Goal: Information Seeking & Learning: Learn about a topic

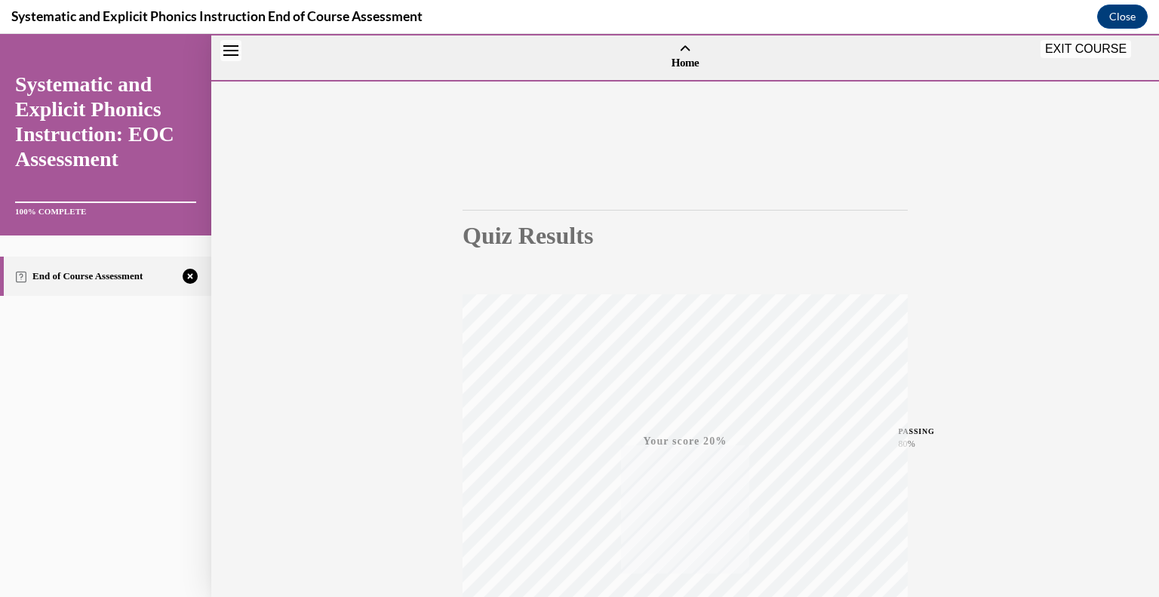
scroll to position [210, 0]
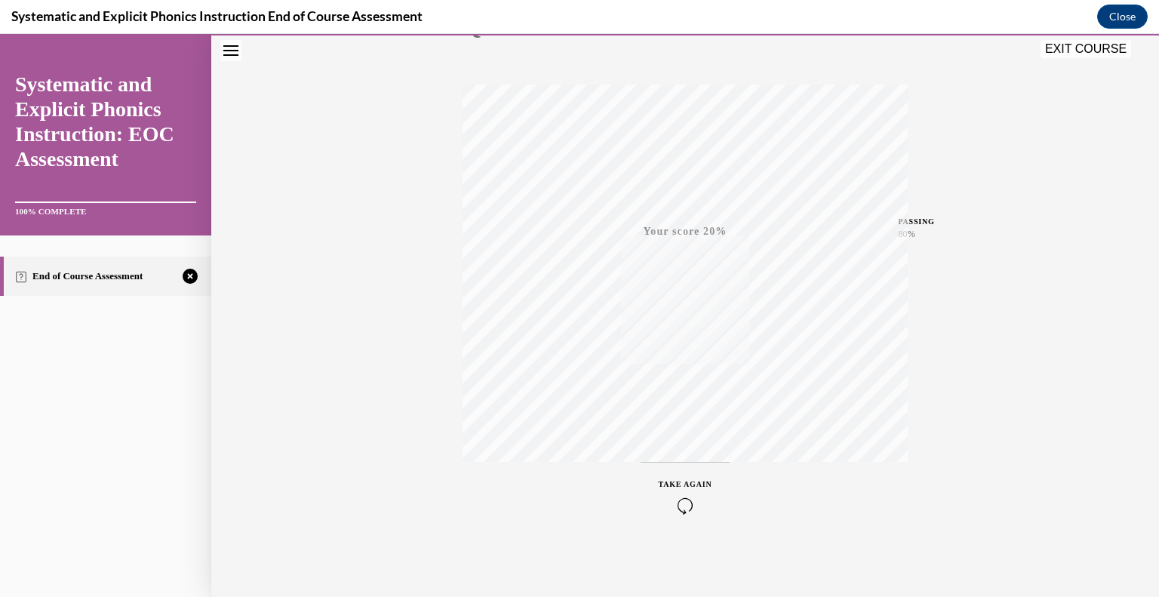
click at [684, 486] on span "TAKE AGAIN" at bounding box center [685, 484] width 54 height 8
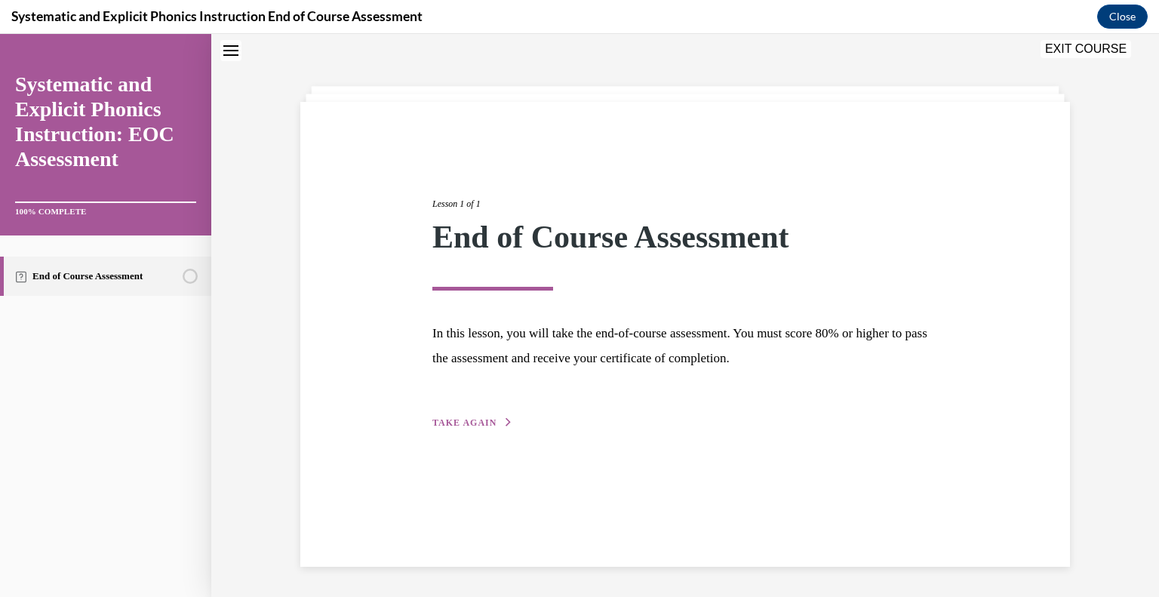
scroll to position [48, 0]
click at [466, 417] on span "TAKE AGAIN" at bounding box center [464, 422] width 64 height 11
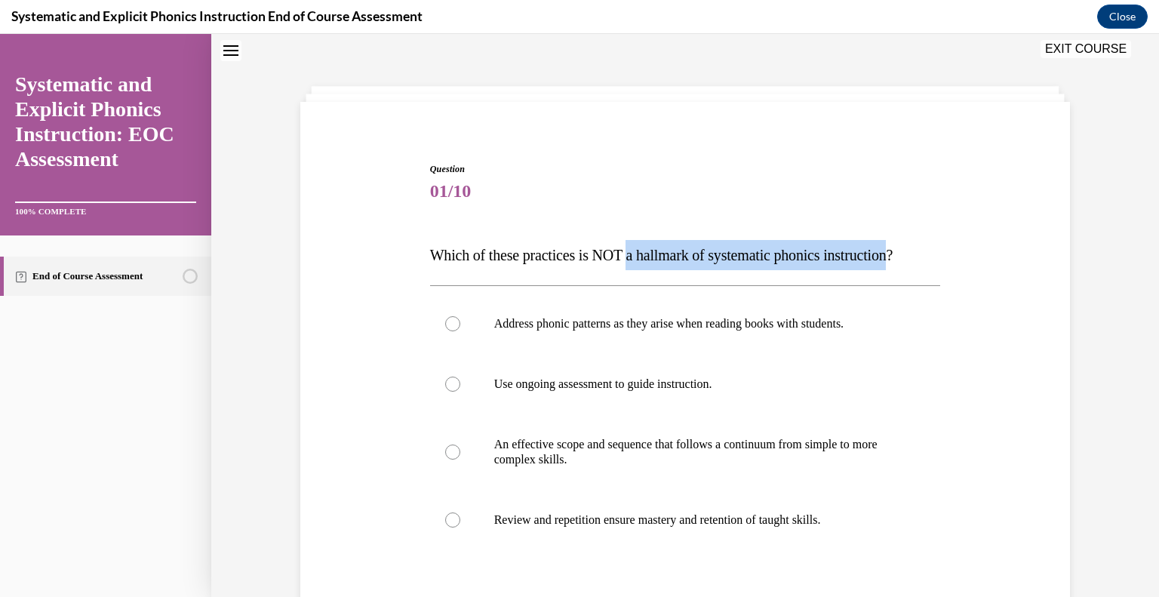
drag, startPoint x: 916, startPoint y: 257, endPoint x: 637, endPoint y: 262, distance: 279.1
click at [637, 262] on span "Which of these practices is NOT a hallmark of systematic phonics instruction?" at bounding box center [661, 255] width 463 height 17
copy span "a hallmark of systematic phonics instruction"
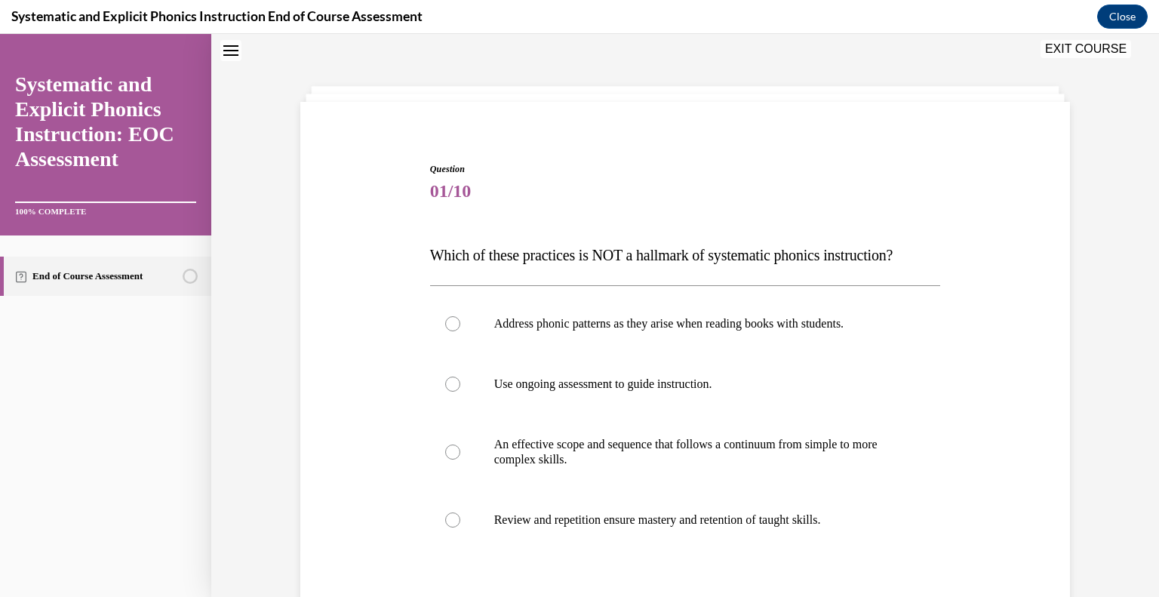
click at [392, 345] on div "Question 01/10 Which of these practices is NOT a hallmark of systematic phonics…" at bounding box center [684, 427] width 777 height 620
click at [455, 384] on div at bounding box center [452, 383] width 15 height 15
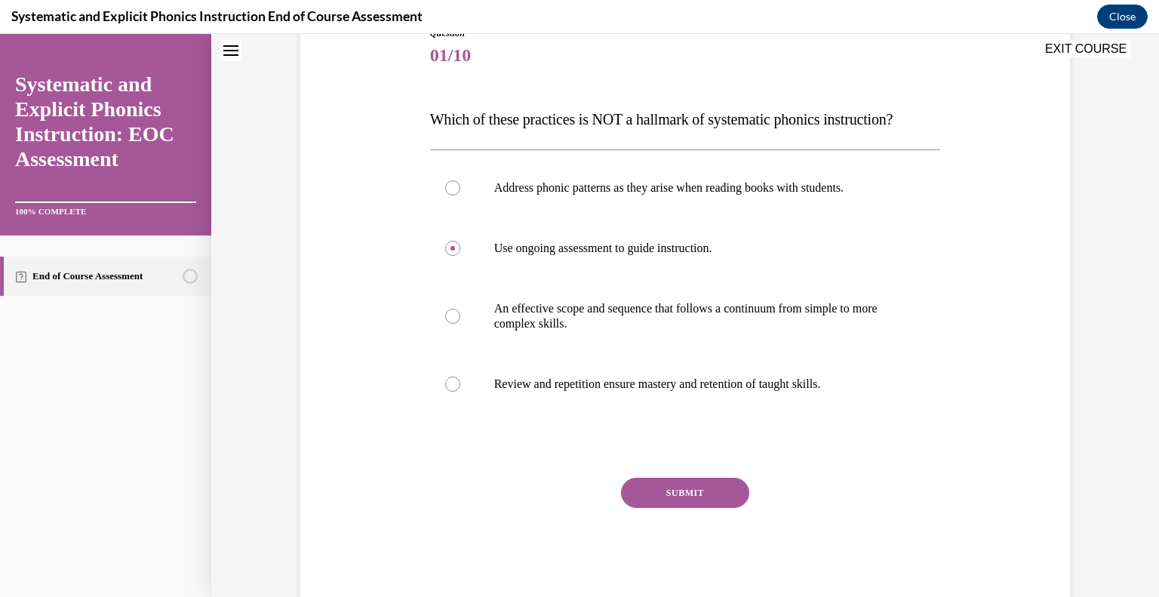
click at [648, 494] on button "SUBMIT" at bounding box center [685, 492] width 128 height 30
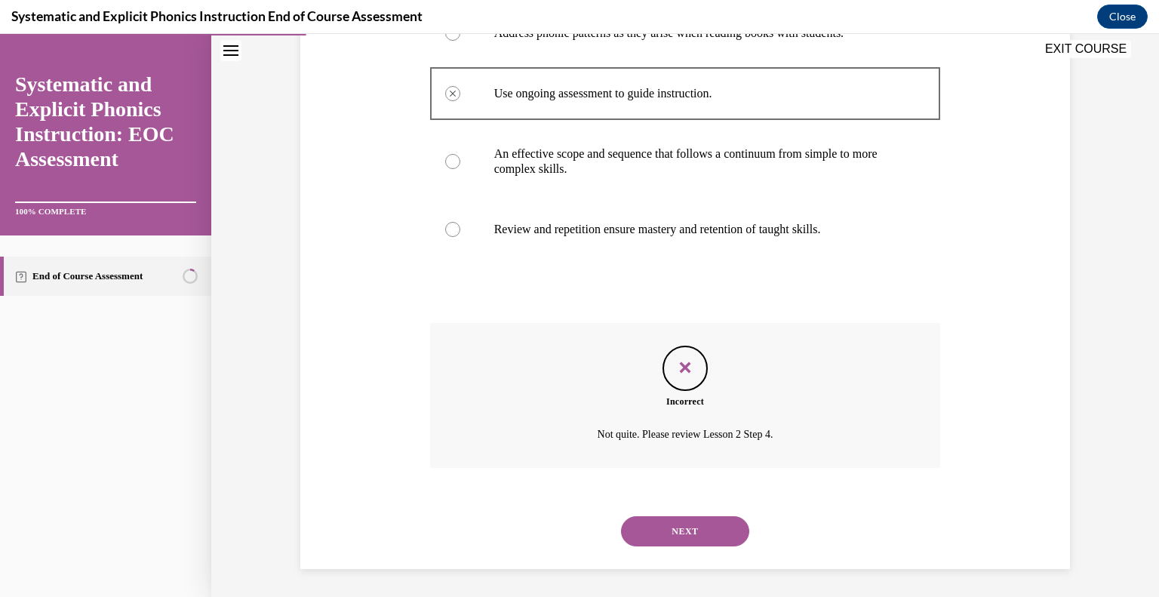
scroll to position [339, 0]
click at [685, 526] on button "NEXT" at bounding box center [685, 529] width 128 height 30
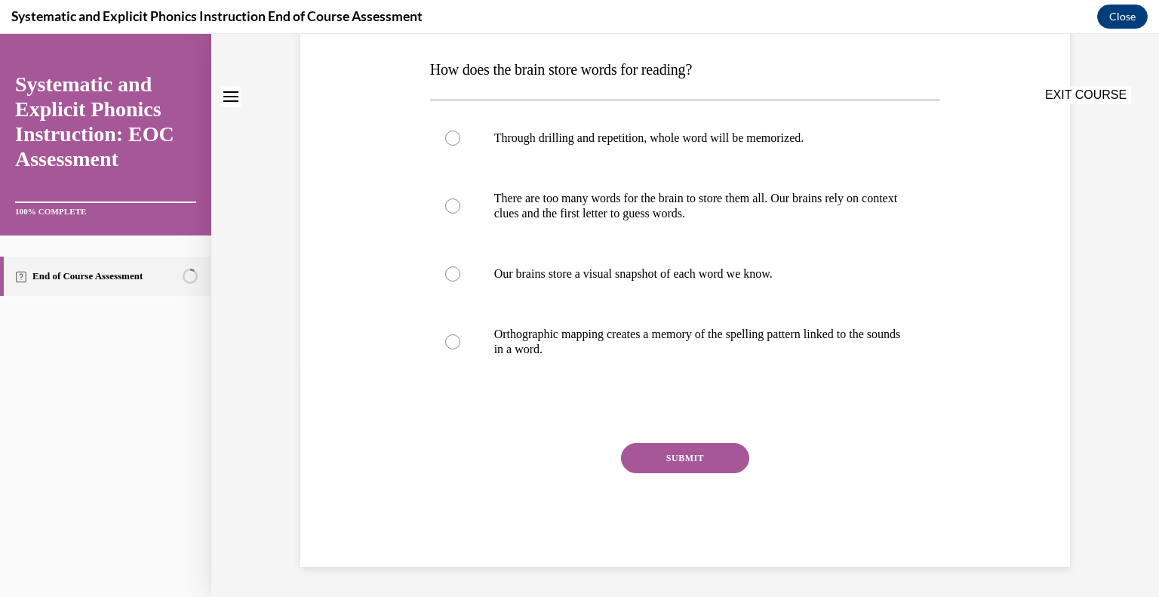
scroll to position [0, 0]
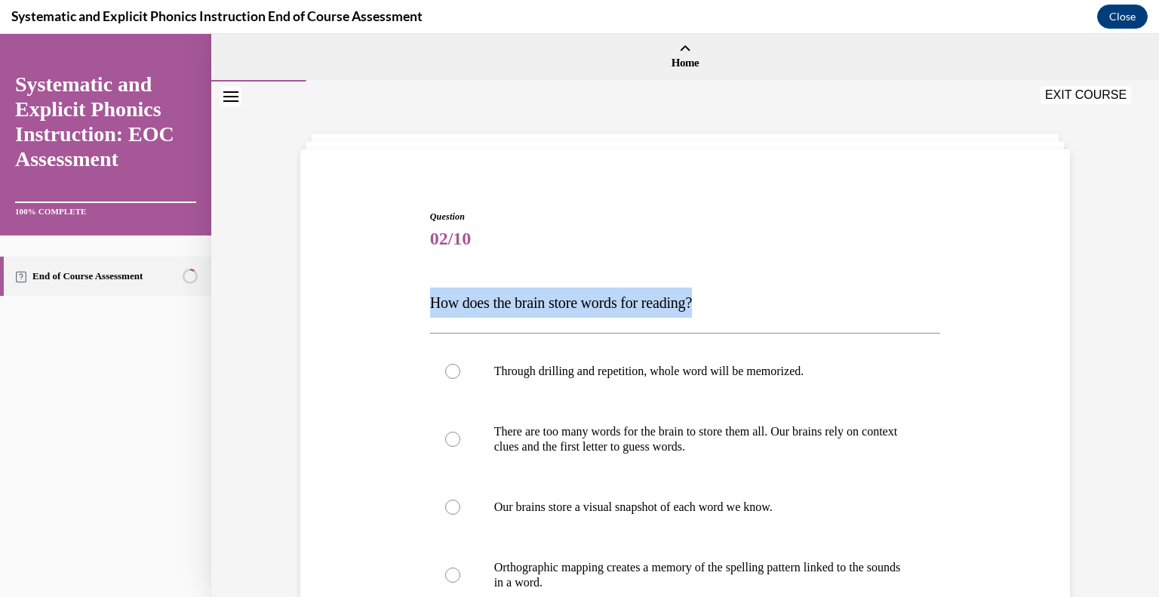
drag, startPoint x: 712, startPoint y: 299, endPoint x: 422, endPoint y: 290, distance: 290.5
click at [422, 290] on div "Question 02/10 How does the brain store words for reading? Through drilling and…" at bounding box center [684, 481] width 777 height 635
copy span "How does the brain store words for reading?"
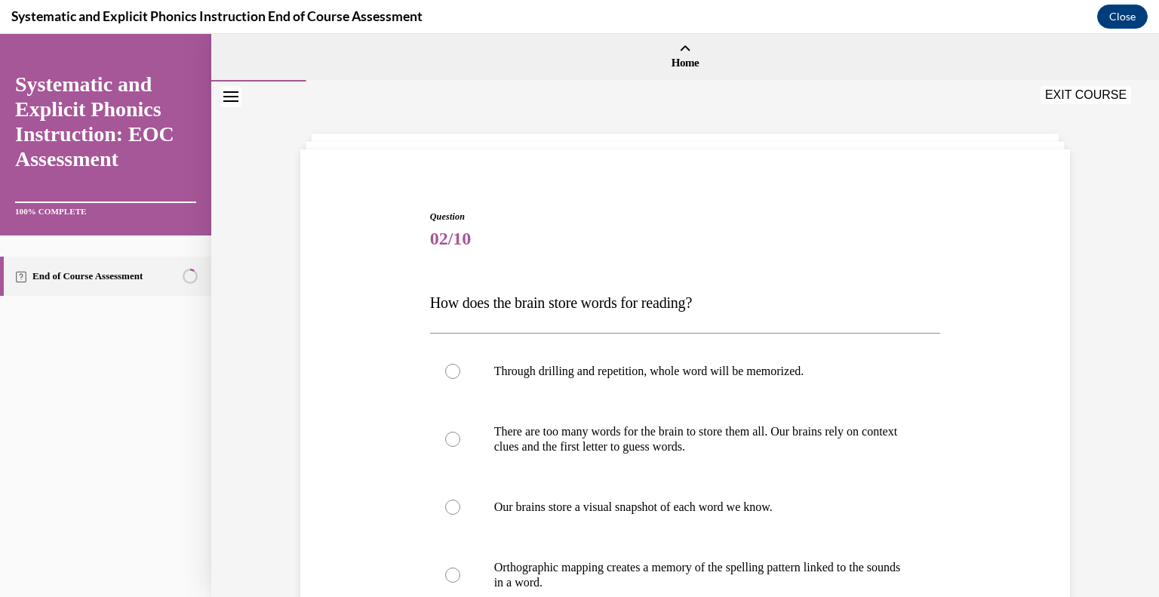
click at [799, 233] on span "02/10" at bounding box center [685, 238] width 511 height 30
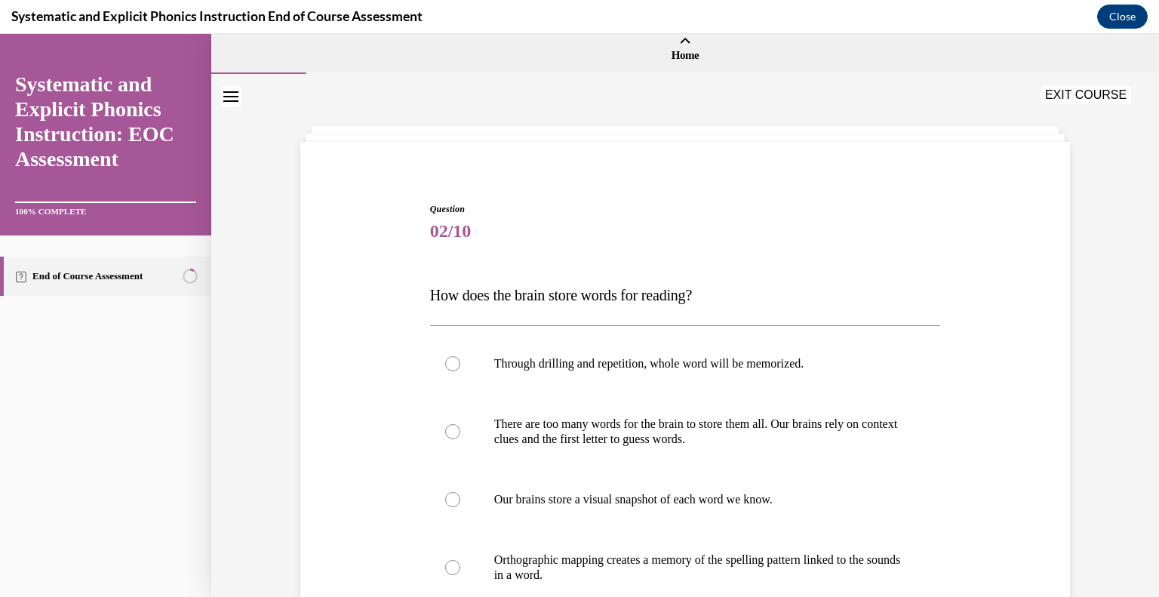
scroll to position [51, 0]
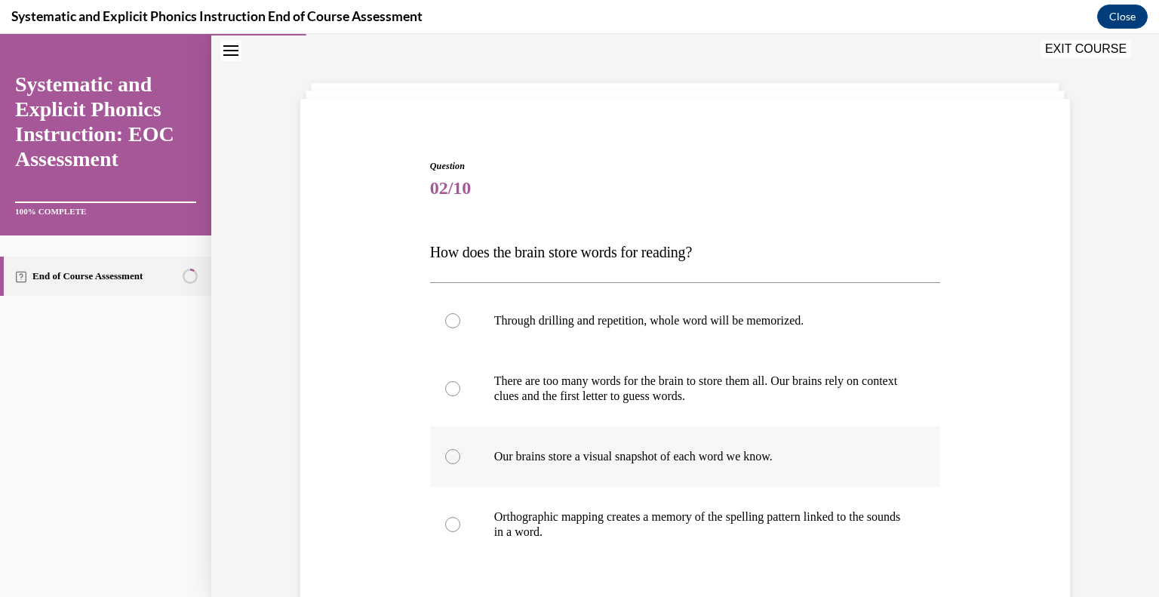
click at [459, 459] on div at bounding box center [685, 456] width 511 height 60
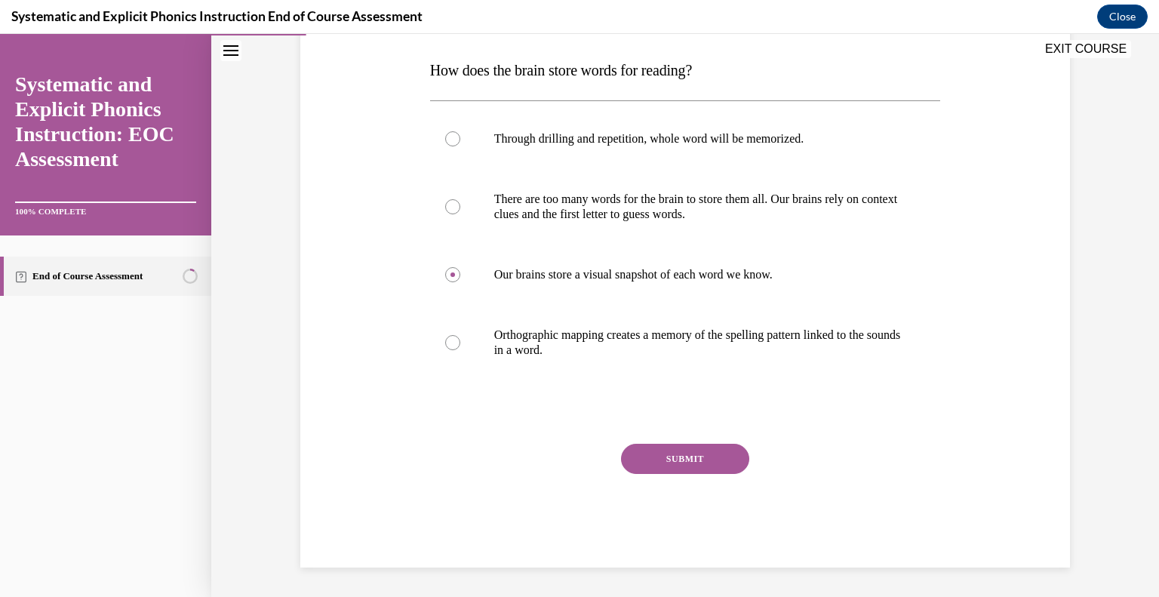
click at [649, 465] on button "SUBMIT" at bounding box center [685, 458] width 128 height 30
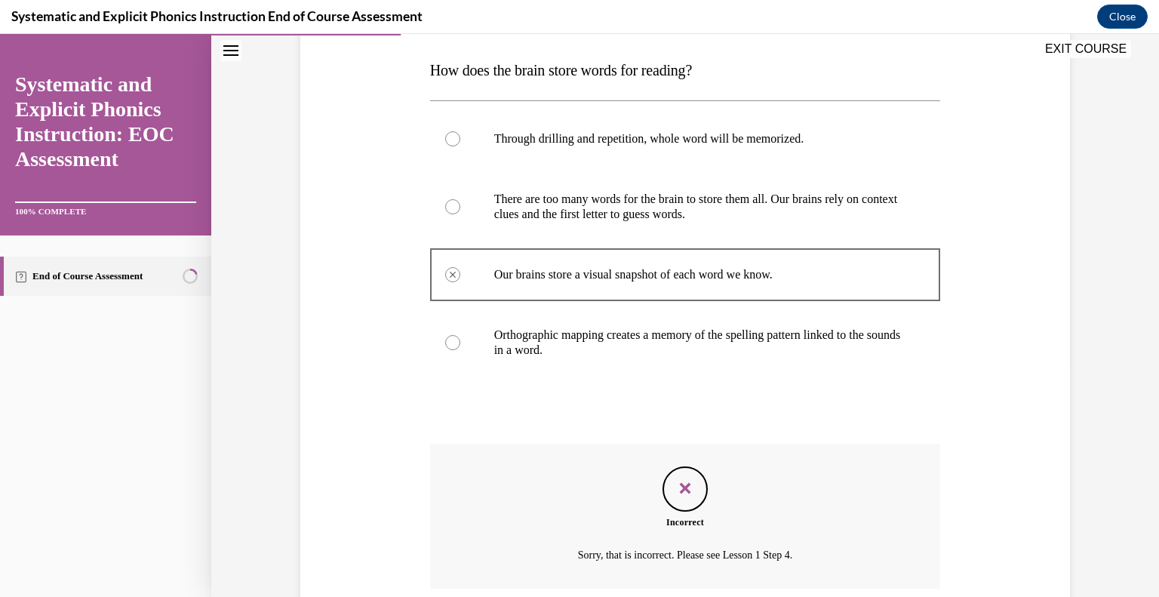
scroll to position [354, 0]
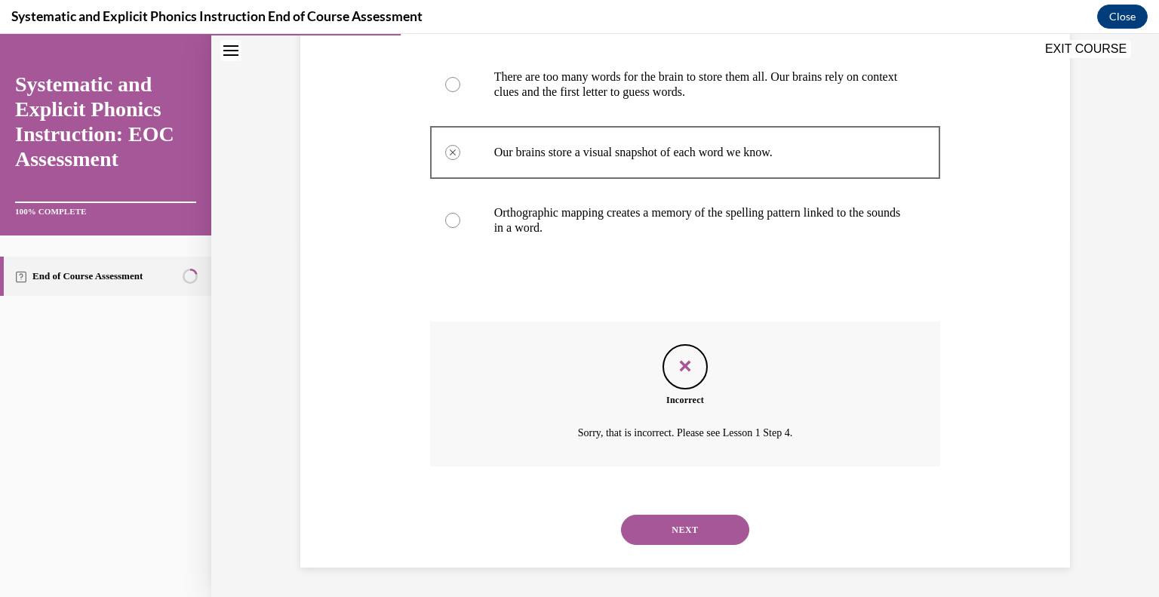
click at [655, 536] on button "NEXT" at bounding box center [685, 529] width 128 height 30
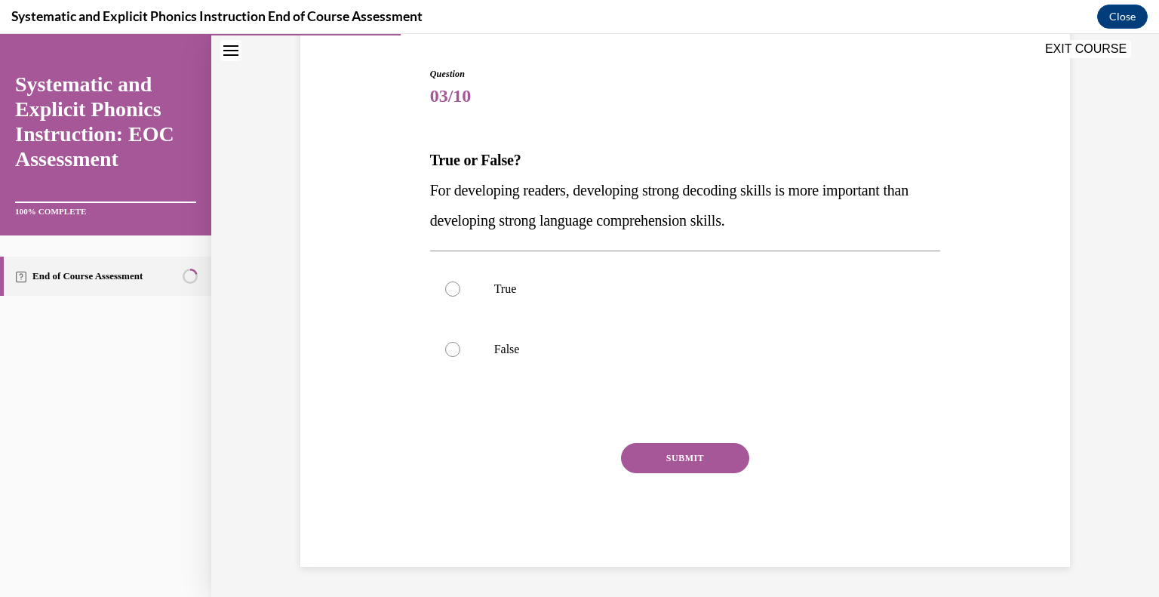
scroll to position [142, 0]
click at [455, 343] on div at bounding box center [452, 349] width 15 height 15
click at [679, 452] on button "SUBMIT" at bounding box center [685, 458] width 128 height 30
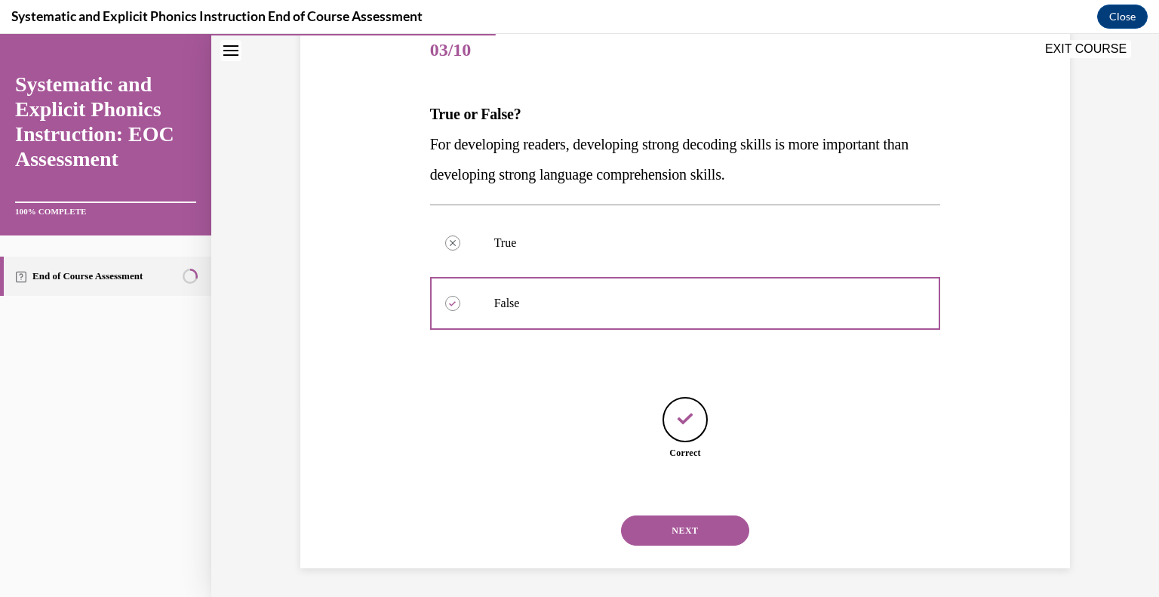
scroll to position [189, 0]
click at [695, 533] on button "NEXT" at bounding box center [685, 529] width 128 height 30
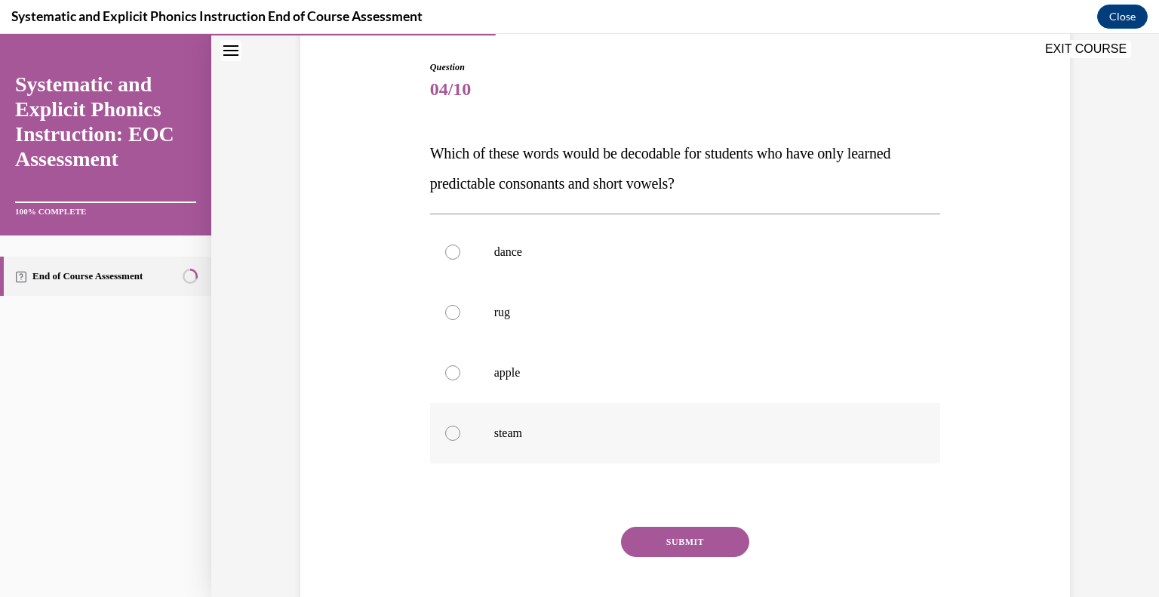
scroll to position [152, 0]
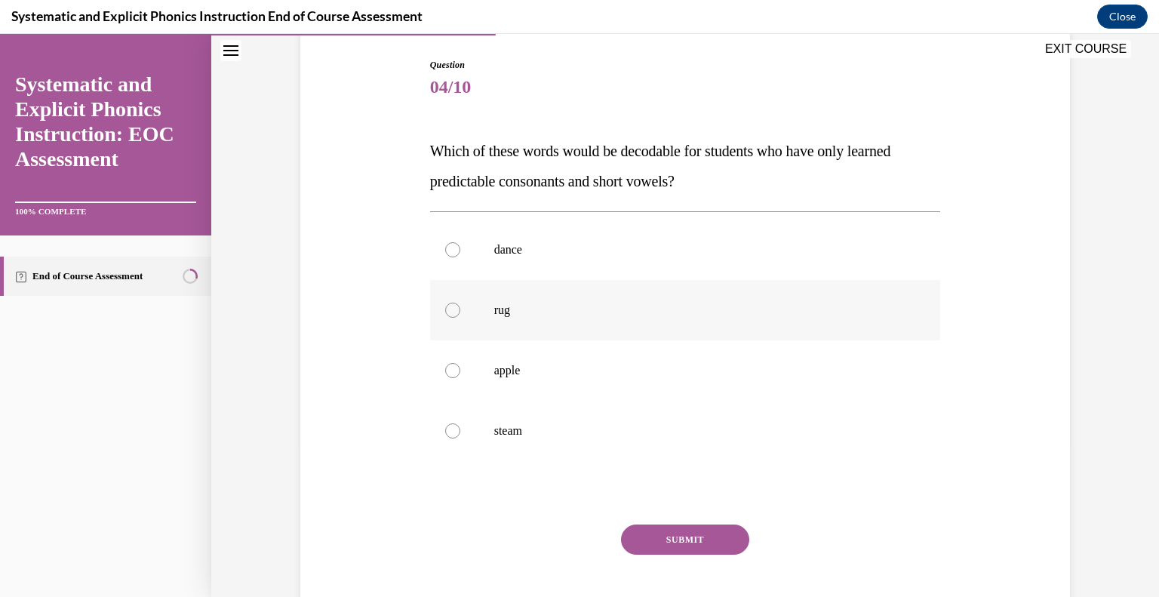
click at [477, 311] on div at bounding box center [685, 310] width 511 height 60
click at [699, 535] on button "SUBMIT" at bounding box center [685, 539] width 128 height 30
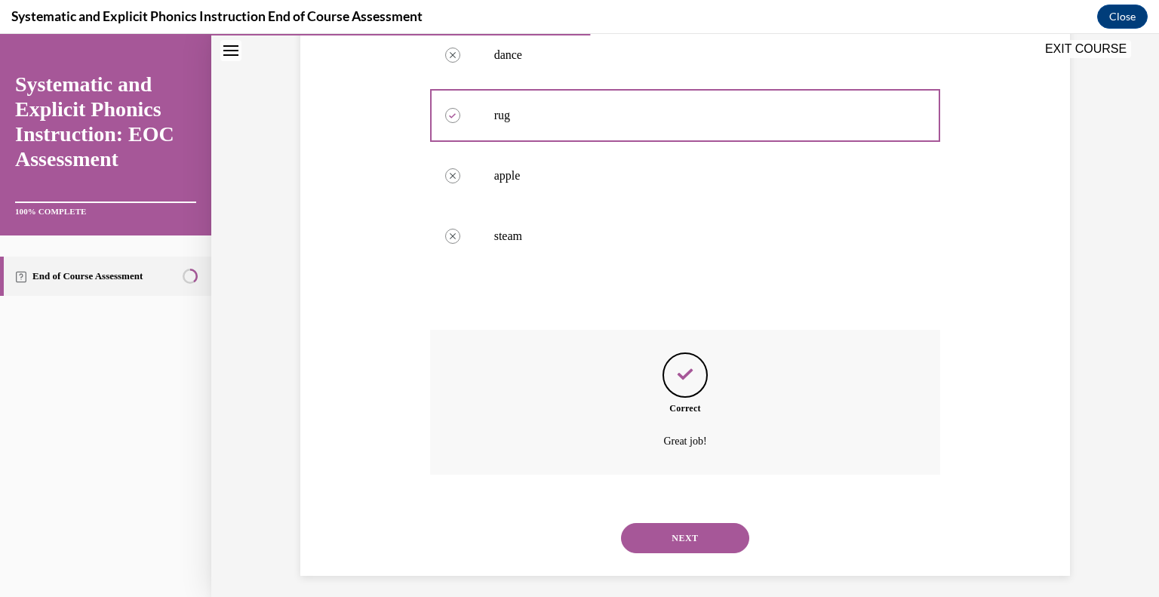
scroll to position [354, 0]
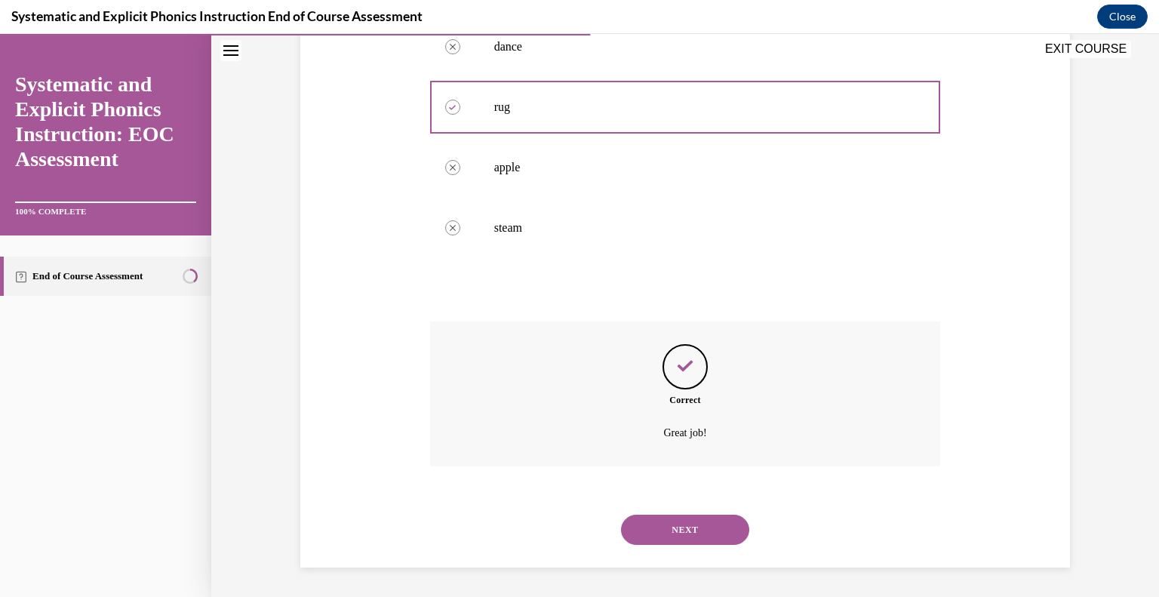
click at [699, 528] on button "NEXT" at bounding box center [685, 529] width 128 height 30
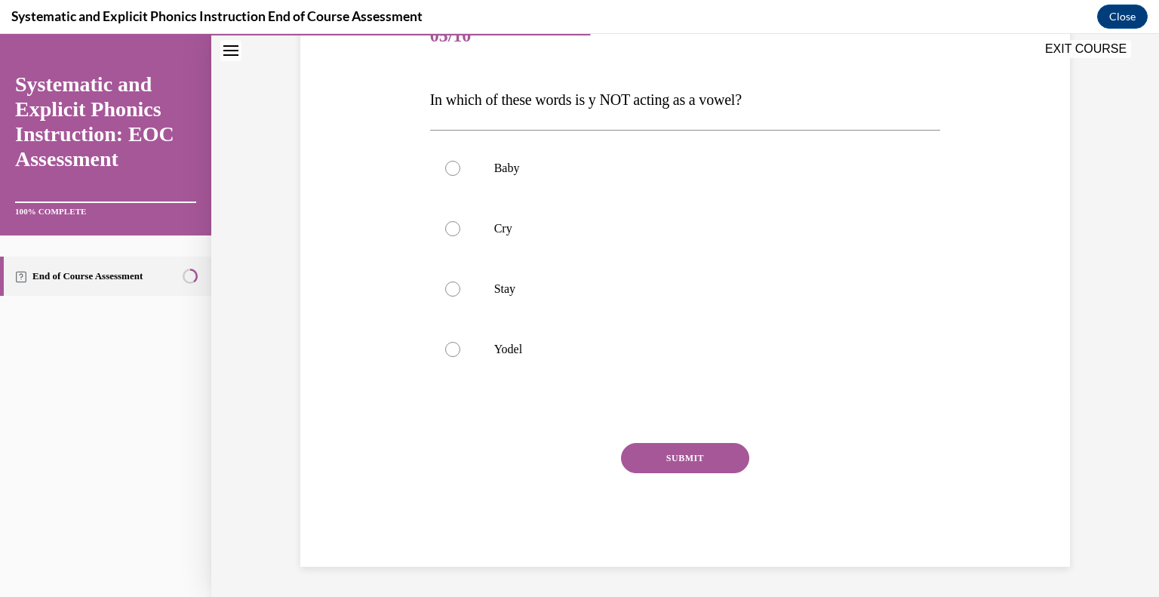
scroll to position [167, 0]
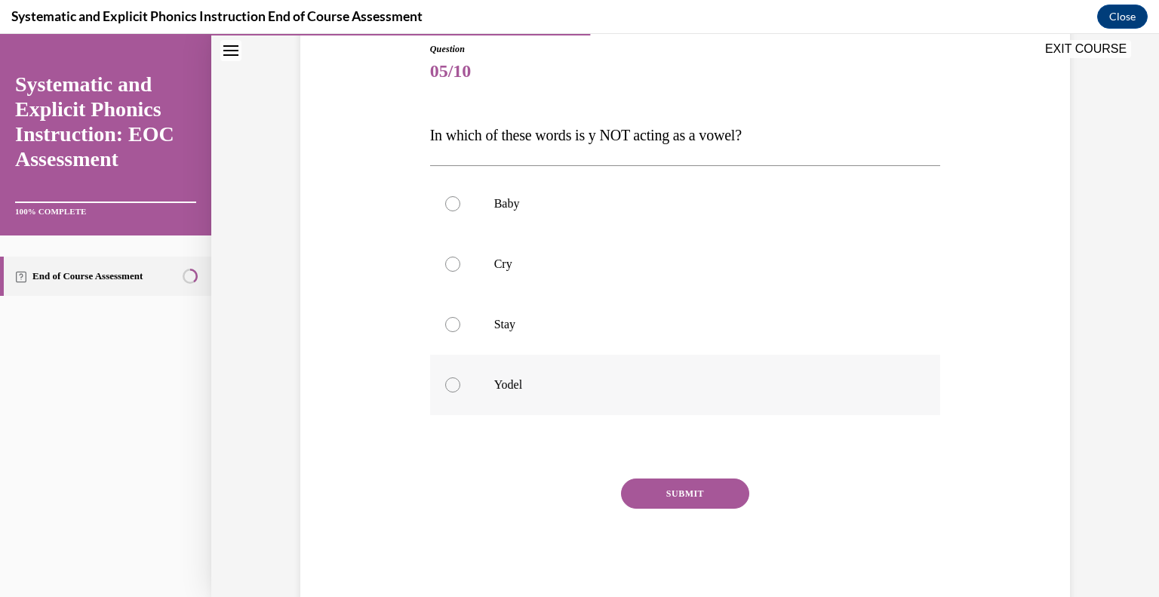
click at [444, 394] on div at bounding box center [685, 384] width 511 height 60
click at [718, 494] on button "SUBMIT" at bounding box center [685, 493] width 128 height 30
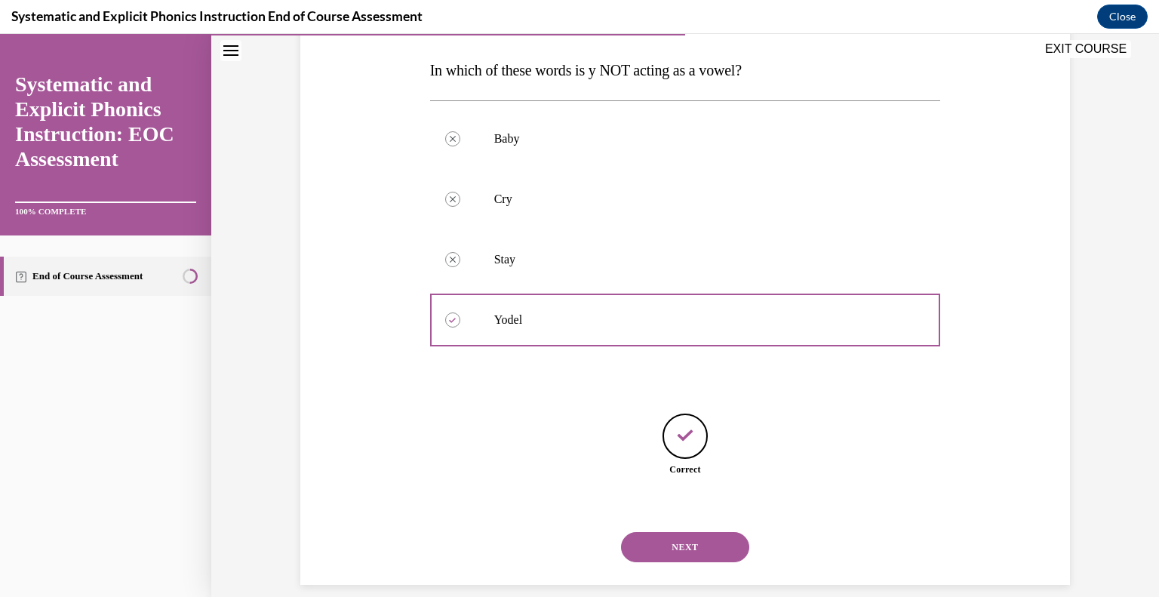
scroll to position [250, 0]
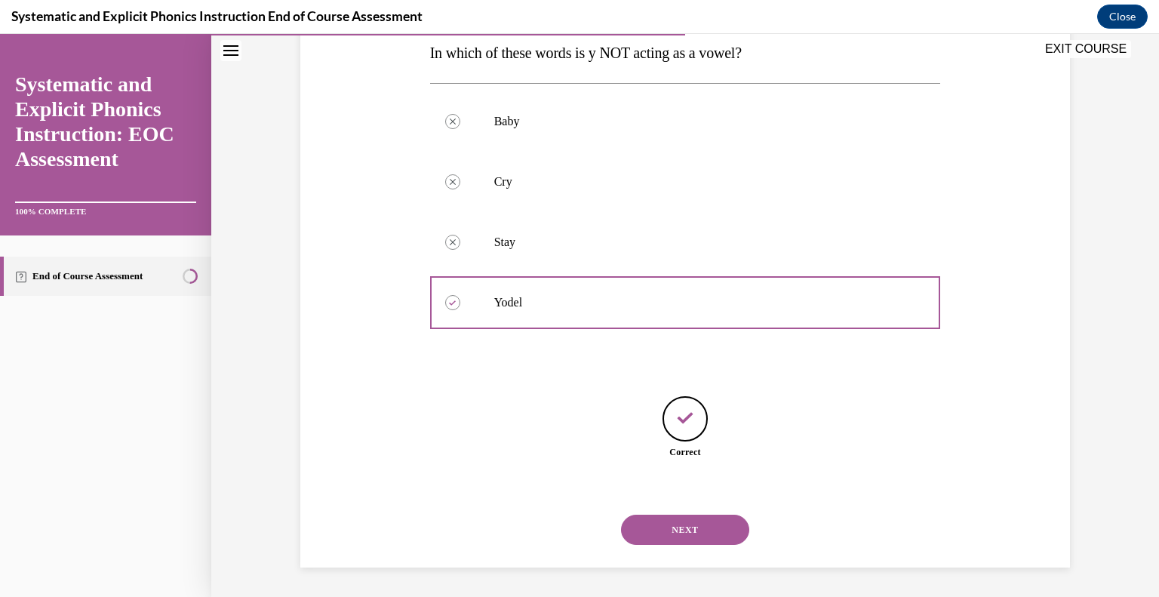
click at [703, 537] on button "NEXT" at bounding box center [685, 529] width 128 height 30
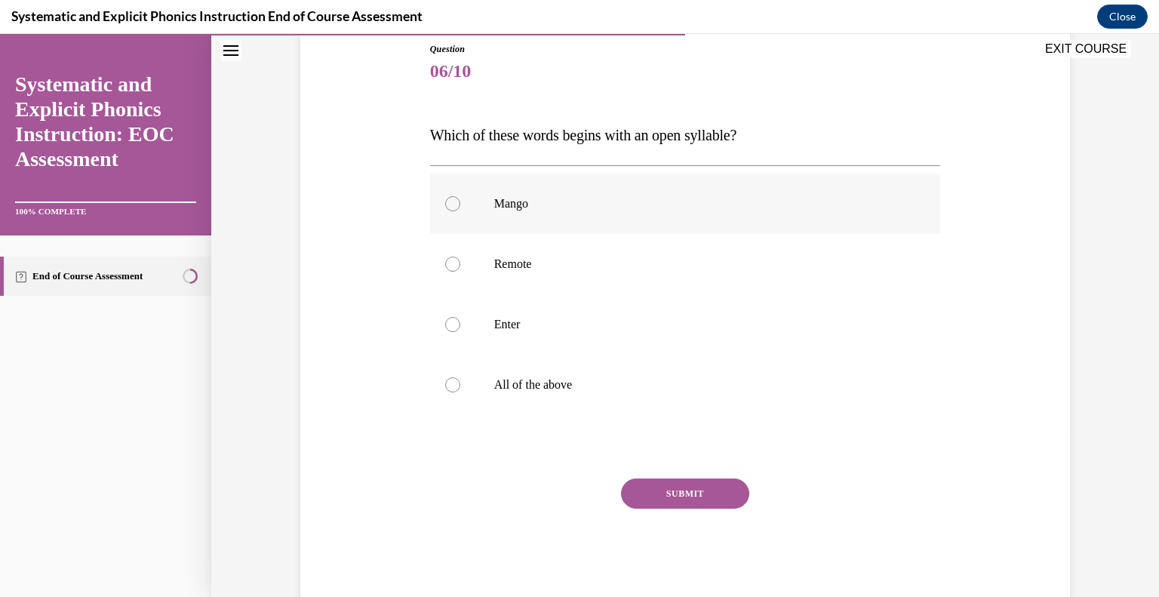
click at [463, 209] on div at bounding box center [685, 203] width 511 height 60
click at [665, 488] on button "SUBMIT" at bounding box center [685, 493] width 128 height 30
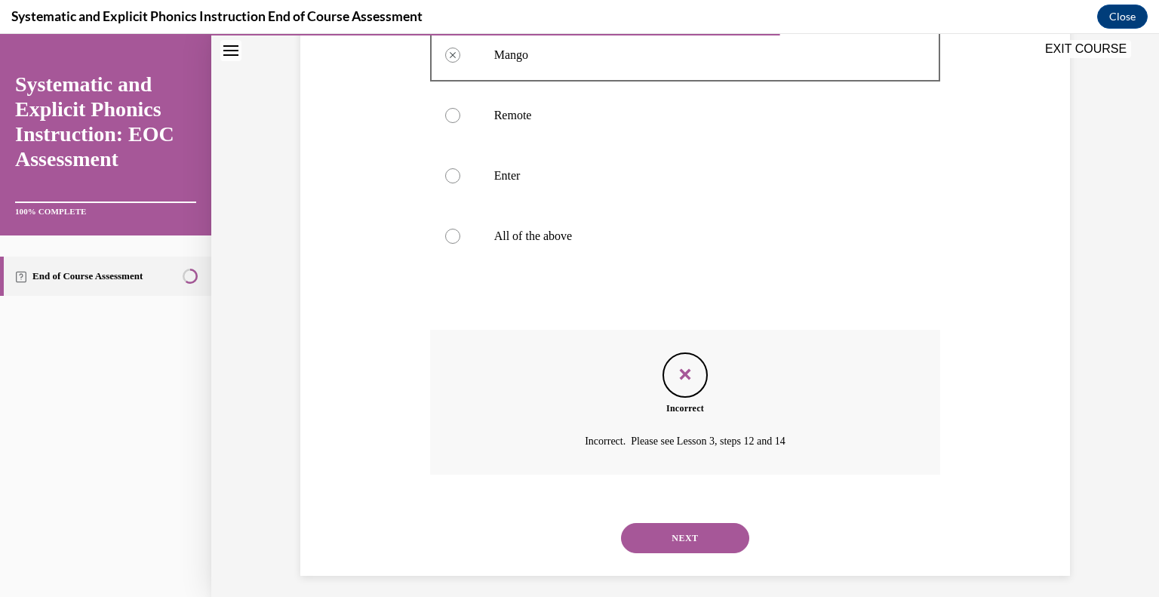
scroll to position [324, 0]
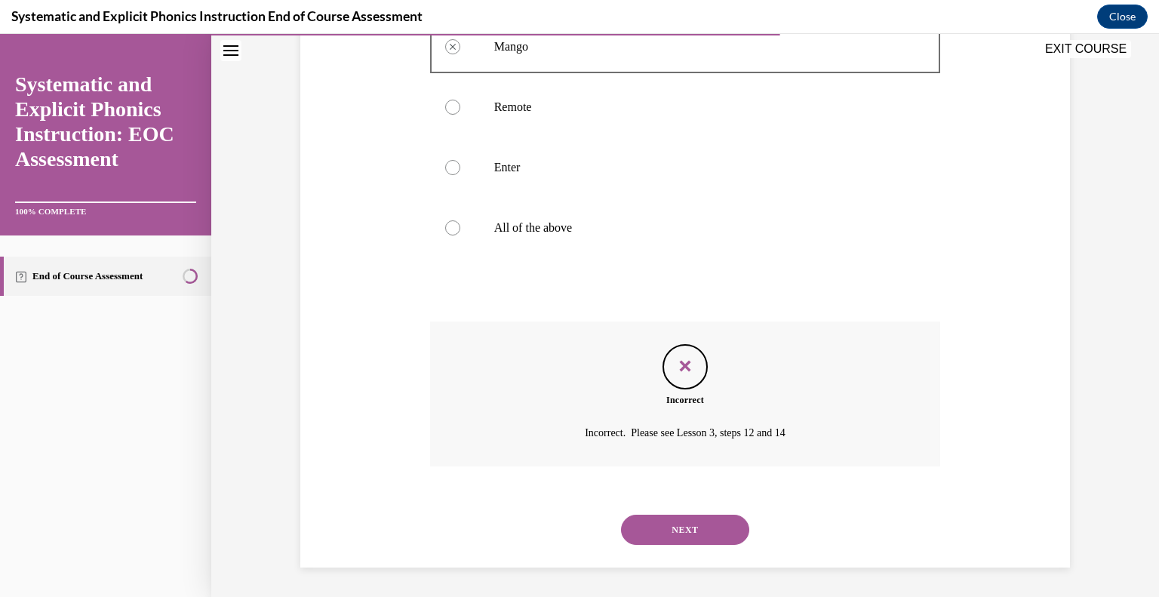
click at [701, 529] on button "NEXT" at bounding box center [685, 529] width 128 height 30
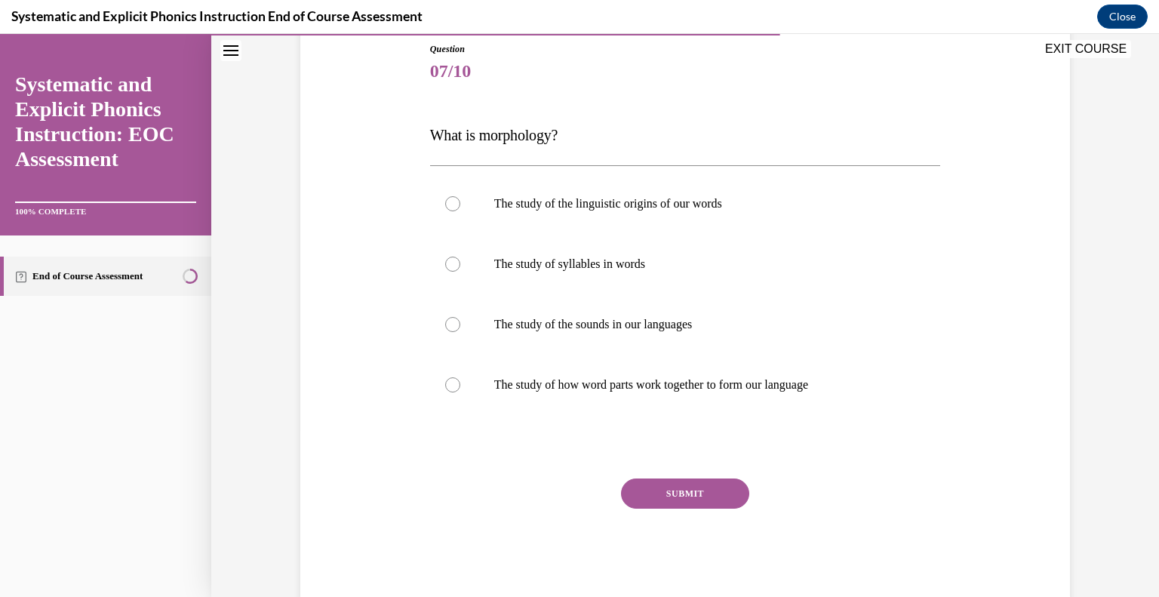
drag, startPoint x: 447, startPoint y: 383, endPoint x: 689, endPoint y: 523, distance: 279.4
click at [447, 384] on div at bounding box center [452, 384] width 15 height 15
click at [680, 487] on button "SUBMIT" at bounding box center [685, 493] width 128 height 30
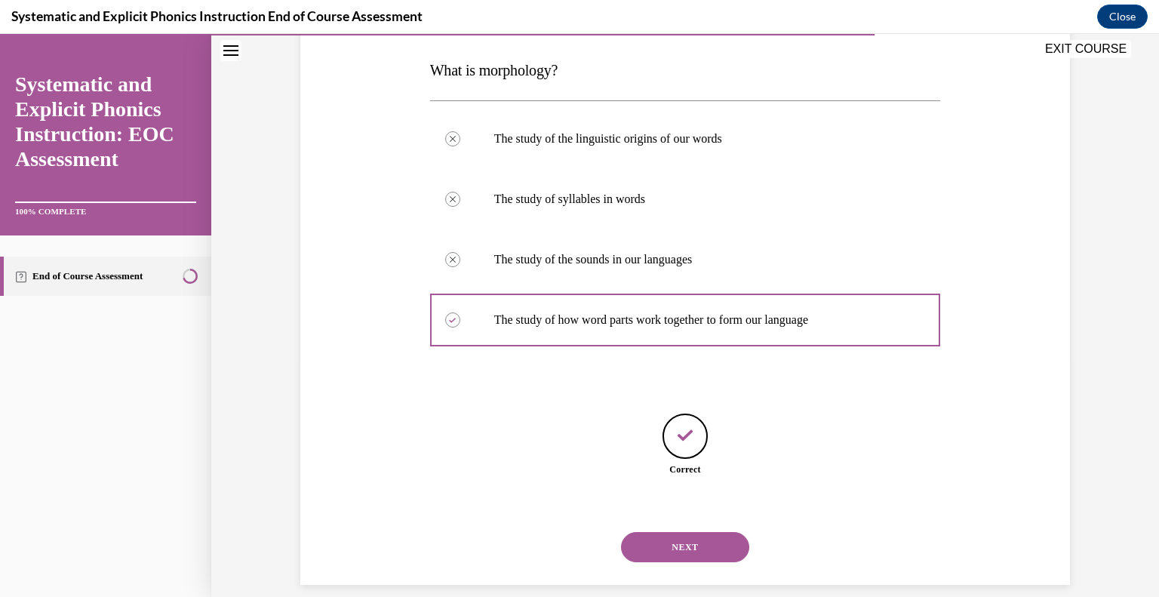
scroll to position [250, 0]
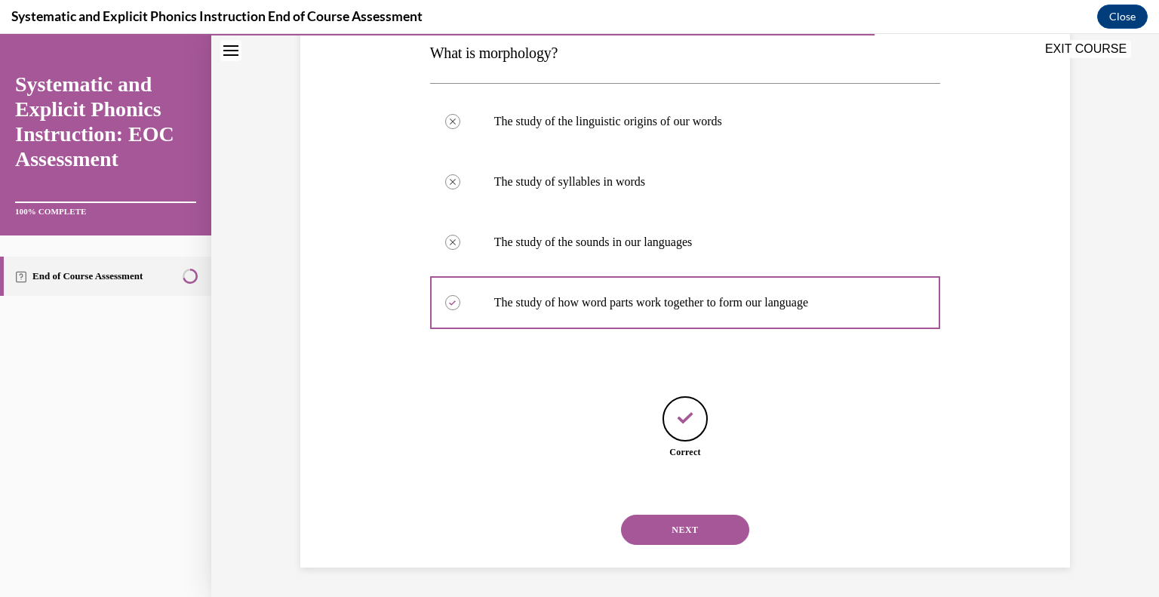
click at [698, 532] on button "NEXT" at bounding box center [685, 529] width 128 height 30
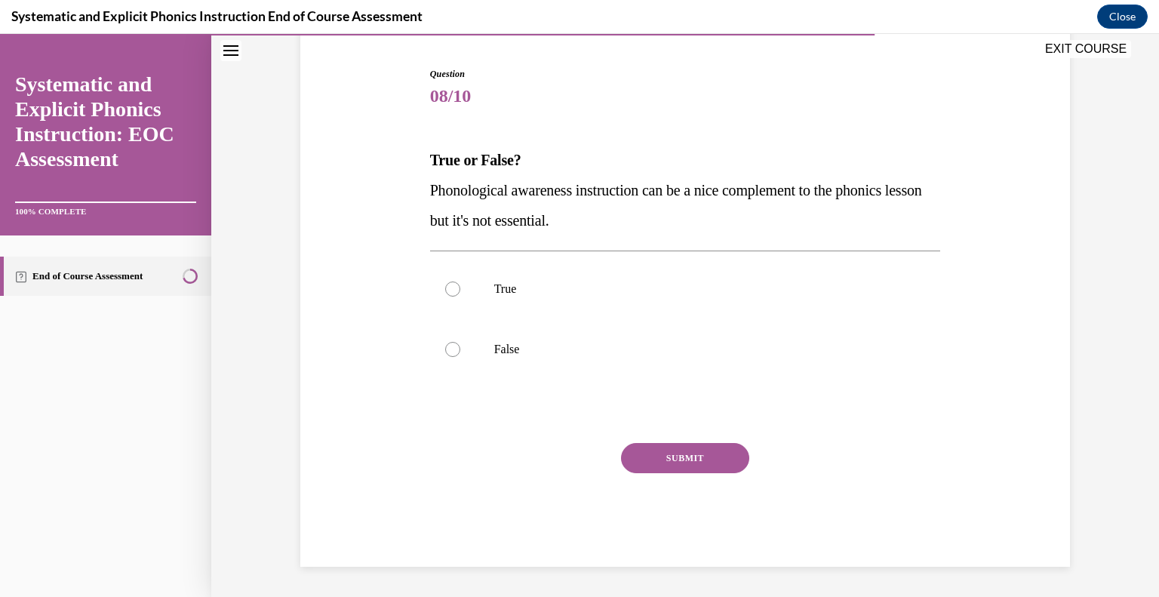
scroll to position [142, 0]
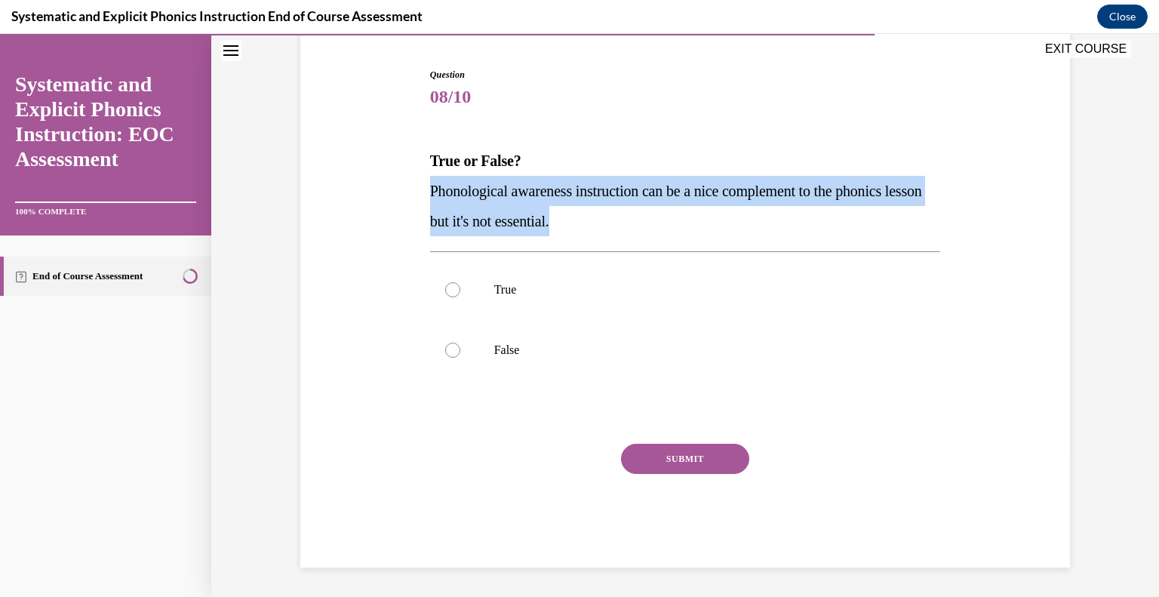
drag, startPoint x: 430, startPoint y: 188, endPoint x: 830, endPoint y: 220, distance: 401.1
click at [830, 220] on p "Phonological awareness instruction can be a nice complement to the phonics less…" at bounding box center [685, 206] width 511 height 60
copy span "Phonological awareness instruction can be a nice complement to the phonics less…"
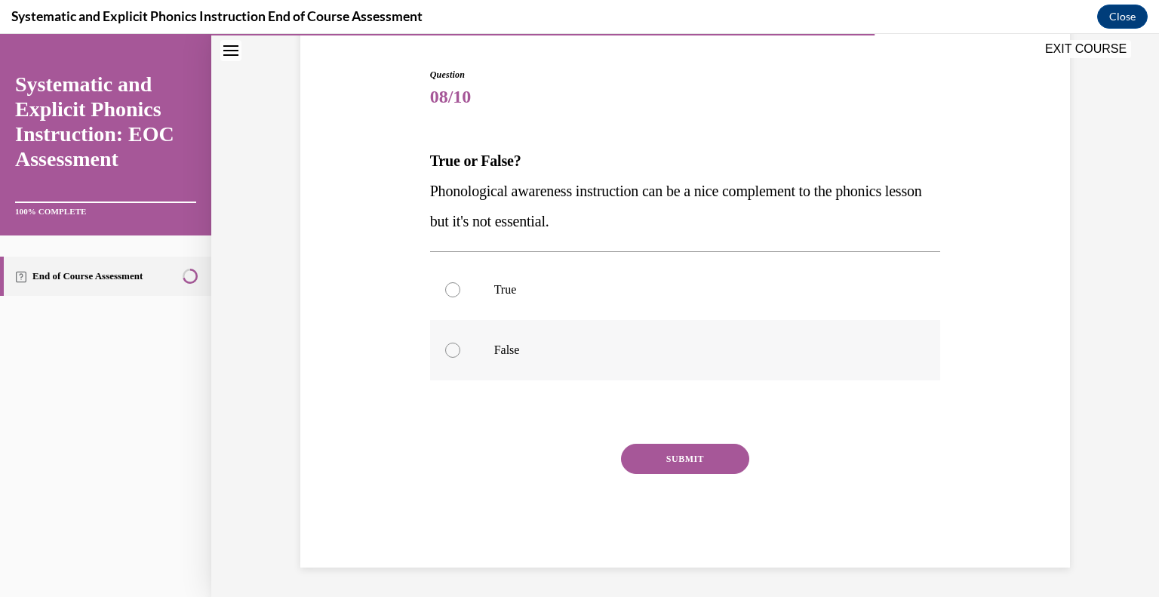
click at [453, 349] on div at bounding box center [452, 349] width 15 height 15
click at [661, 456] on button "SUBMIT" at bounding box center [685, 458] width 128 height 30
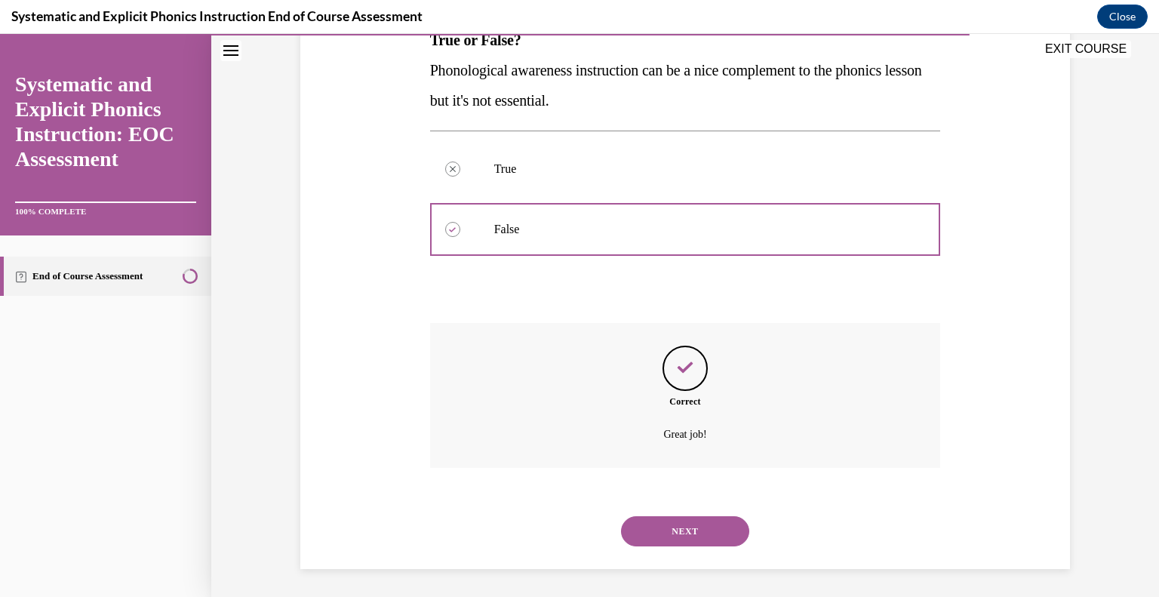
scroll to position [264, 0]
click at [695, 530] on button "NEXT" at bounding box center [685, 529] width 128 height 30
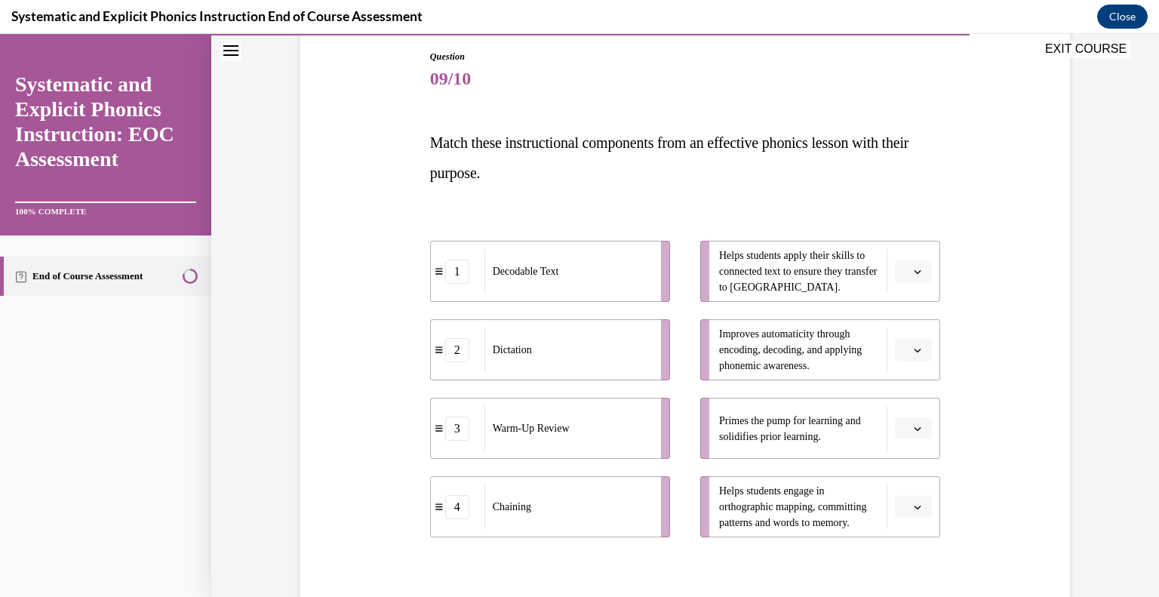
scroll to position [169, 0]
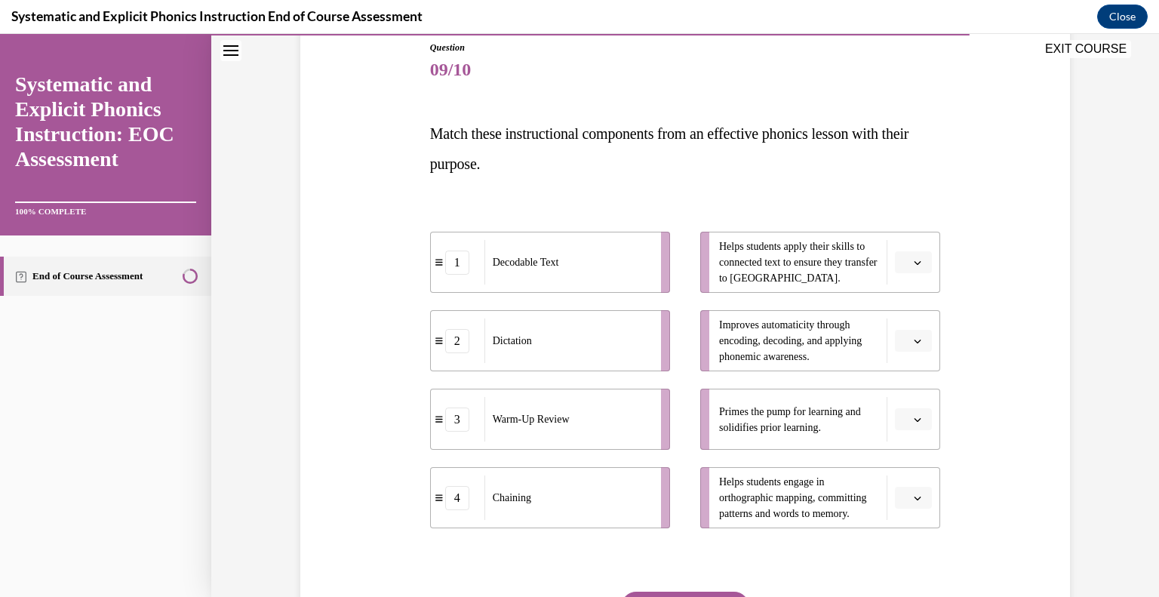
click at [916, 423] on span "button" at bounding box center [917, 419] width 11 height 11
click at [914, 548] on div "3" at bounding box center [912, 543] width 38 height 30
click at [919, 260] on icon "button" at bounding box center [917, 263] width 8 height 8
click at [908, 415] on span "4" at bounding box center [907, 416] width 5 height 12
click at [919, 499] on icon "button" at bounding box center [917, 498] width 8 height 8
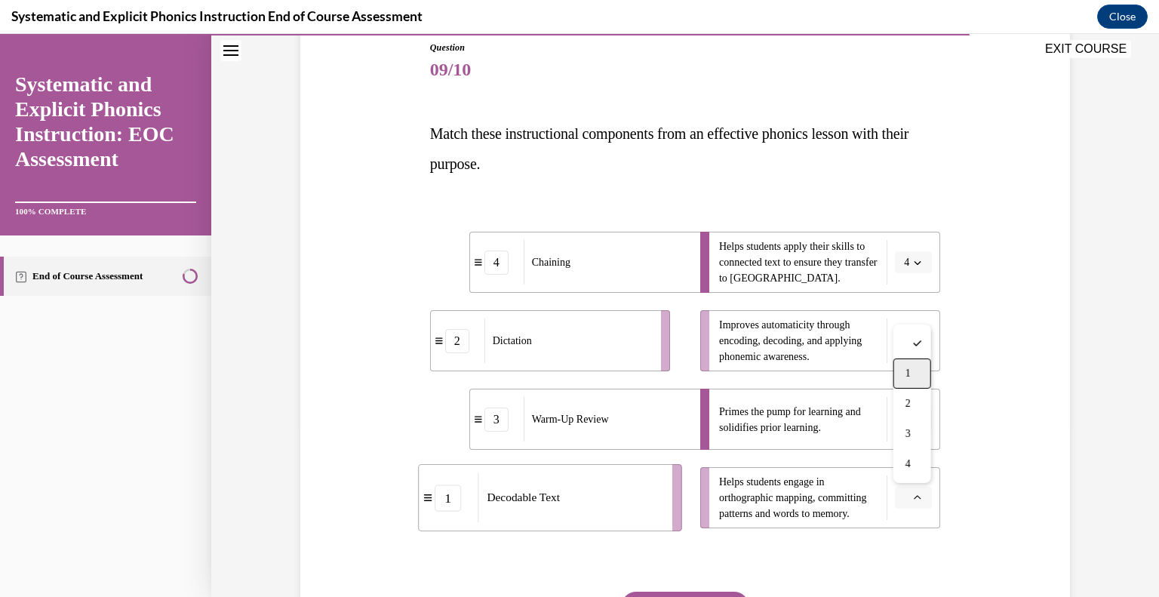
click at [915, 382] on div "1" at bounding box center [912, 373] width 38 height 30
click at [919, 345] on span "button" at bounding box center [917, 341] width 11 height 11
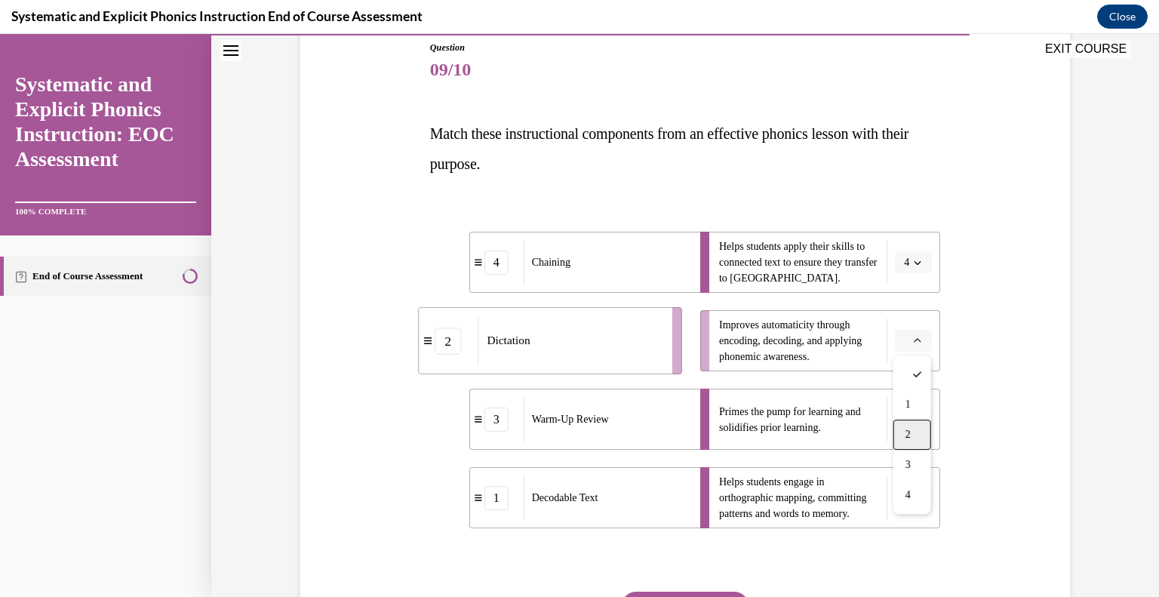
click at [905, 440] on span "2" at bounding box center [907, 434] width 5 height 12
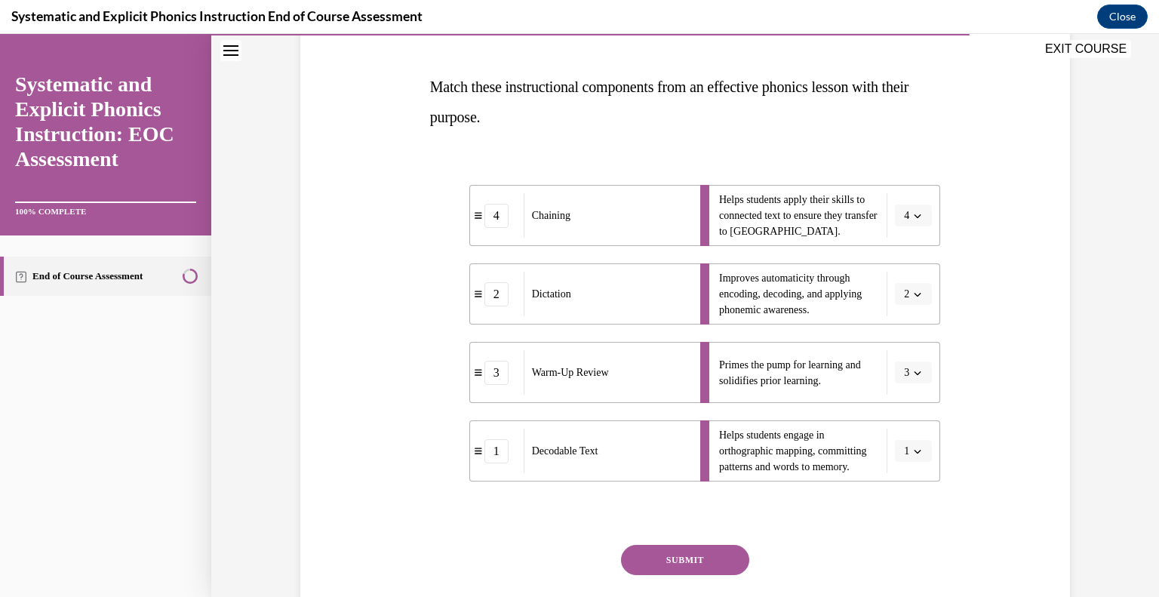
click at [686, 557] on button "SUBMIT" at bounding box center [685, 560] width 128 height 30
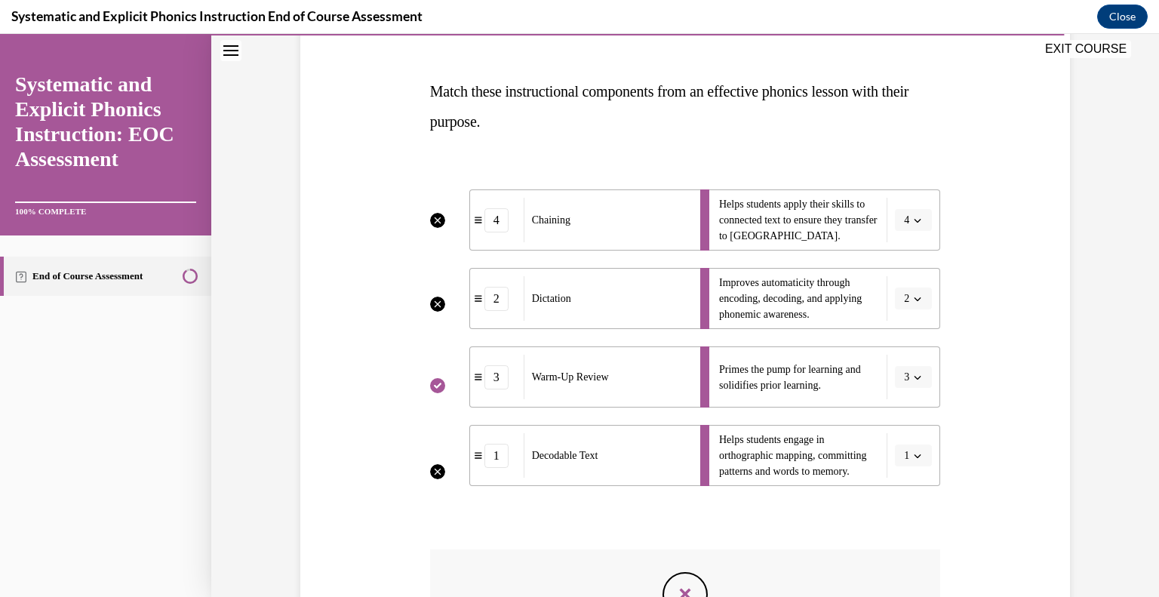
scroll to position [202, 0]
